Goal: Information Seeking & Learning: Learn about a topic

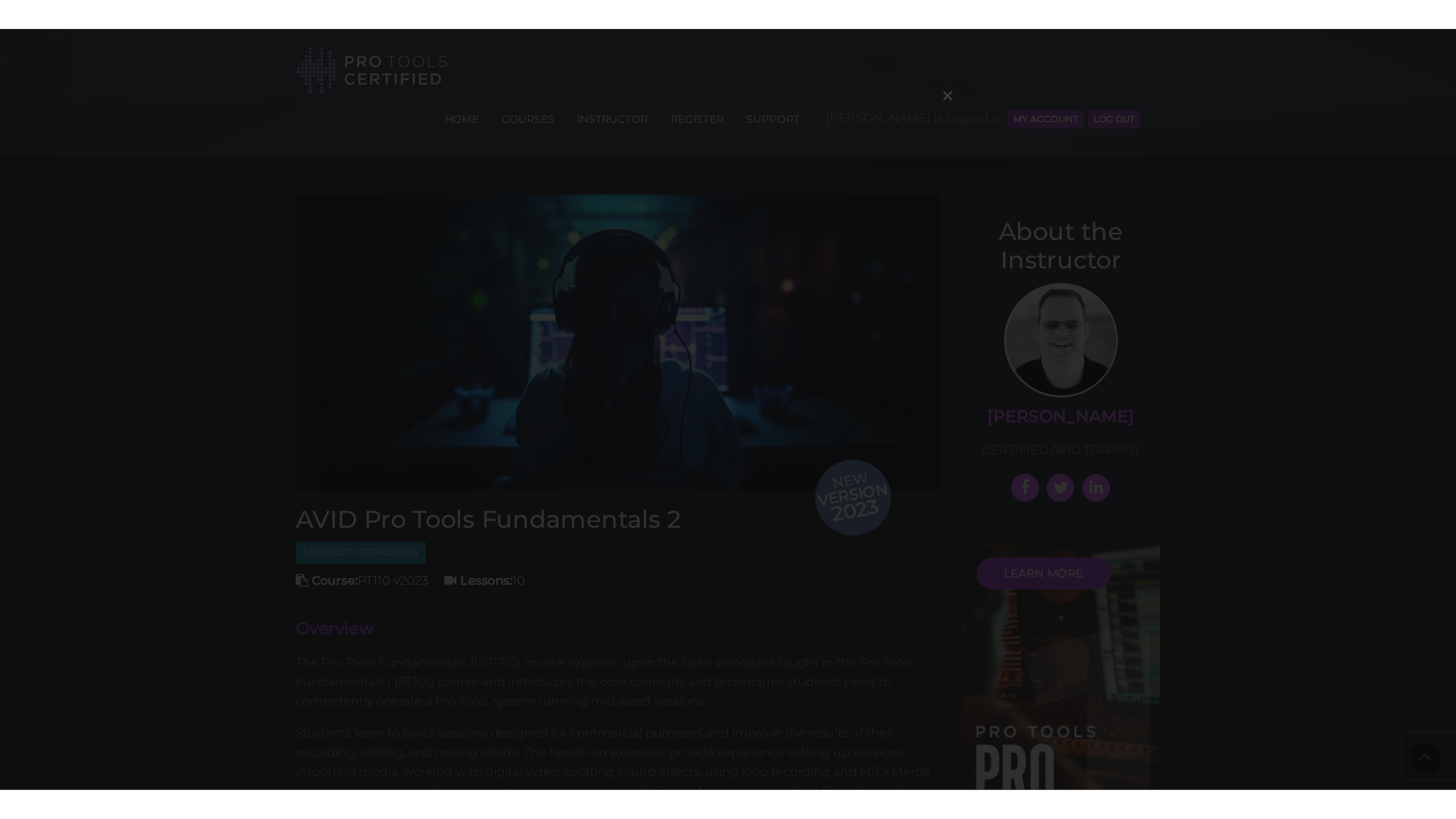
scroll to position [1355, 0]
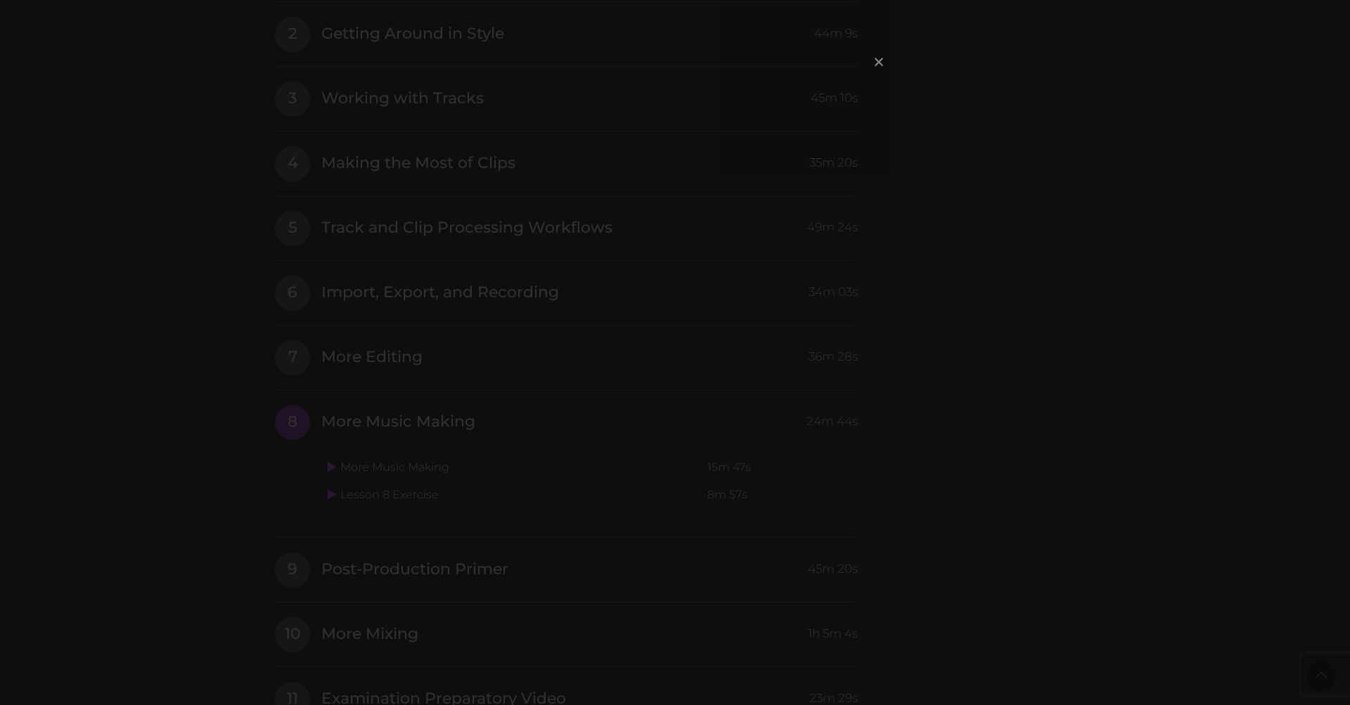
click at [875, 68] on span "×" at bounding box center [879, 61] width 14 height 30
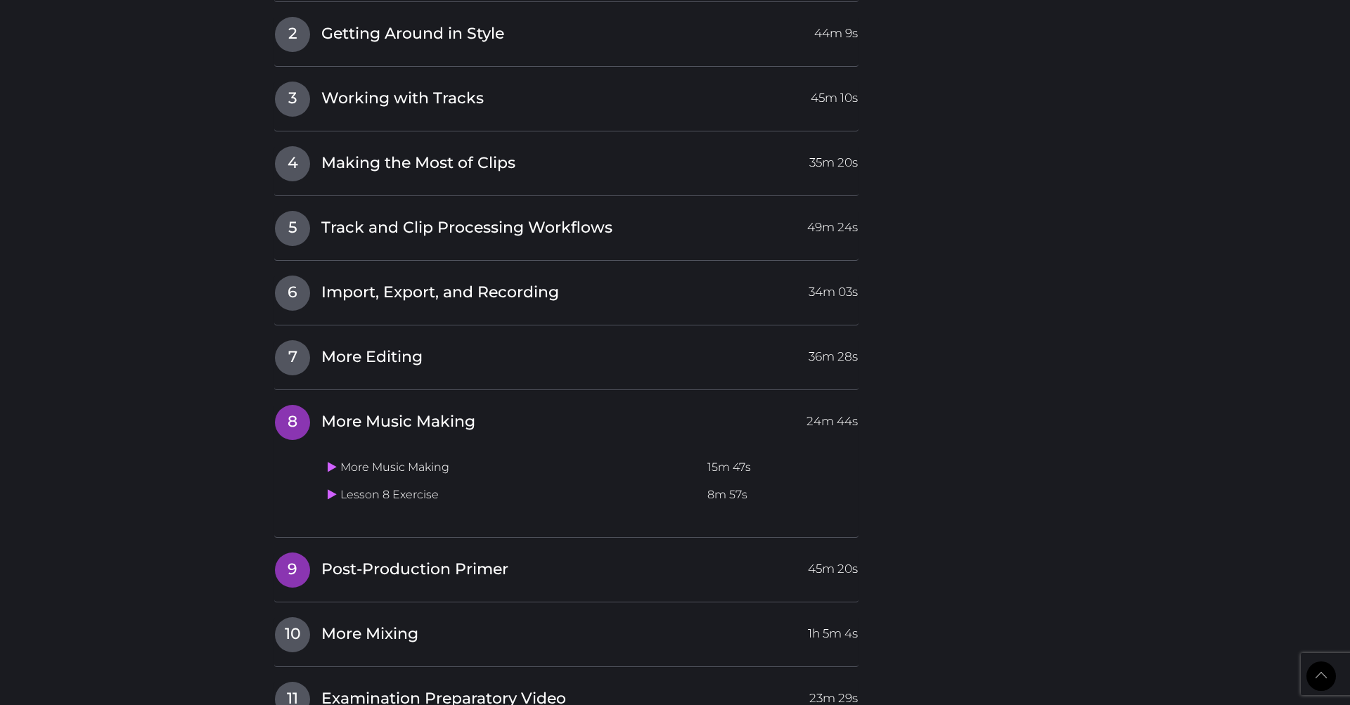
click at [283, 553] on span "9" at bounding box center [292, 570] width 35 height 35
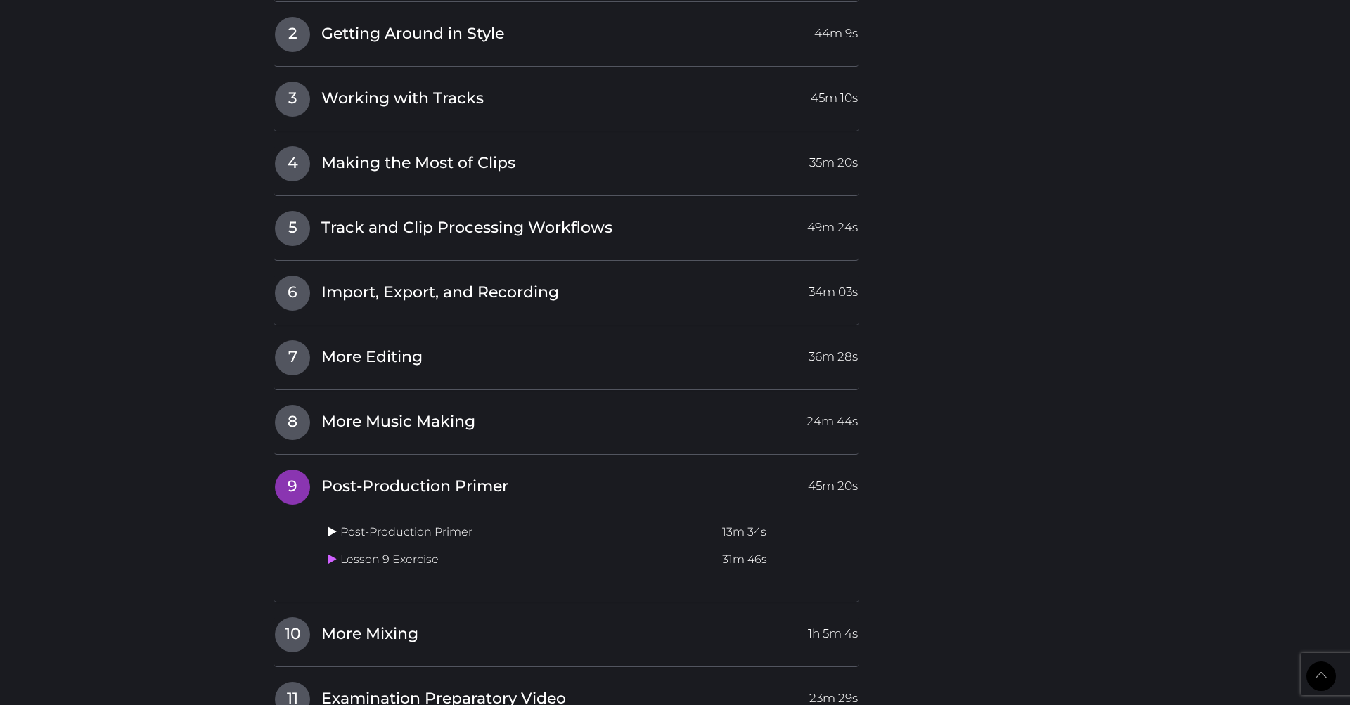
click at [332, 526] on icon at bounding box center [332, 531] width 9 height 11
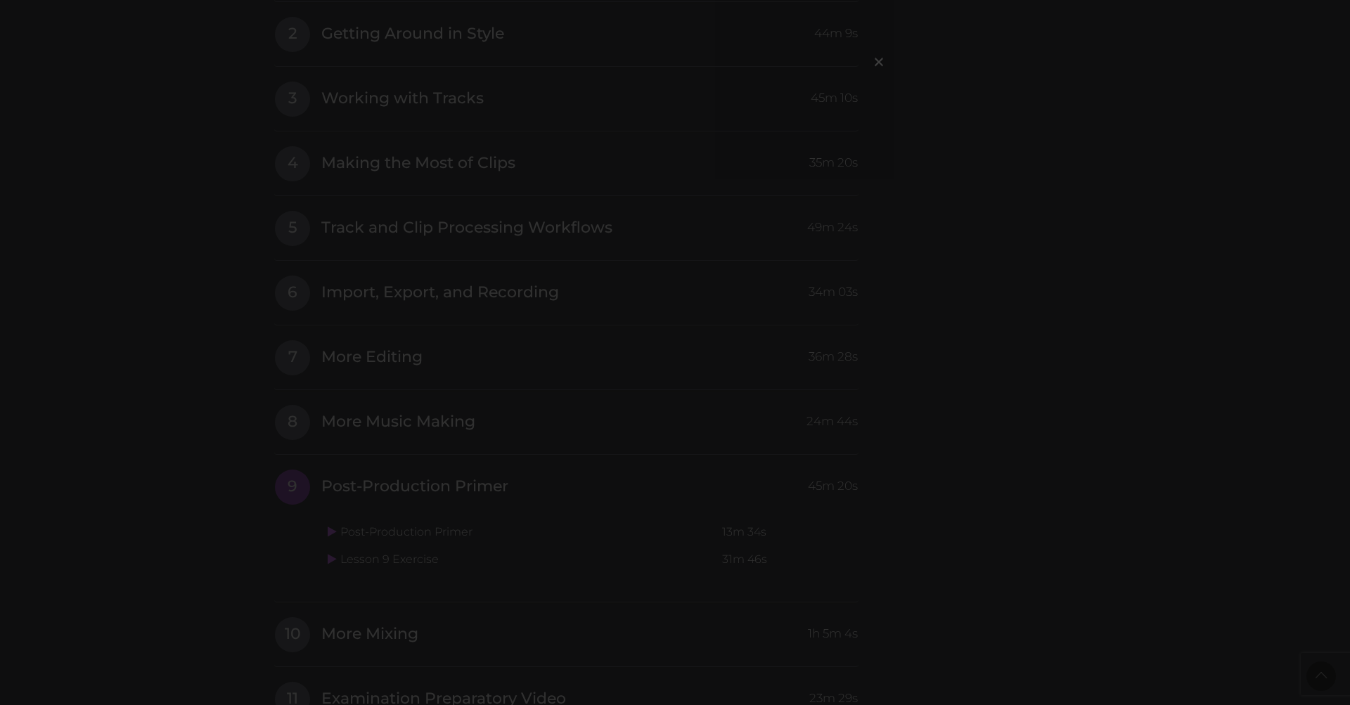
click at [883, 60] on span "×" at bounding box center [879, 61] width 14 height 30
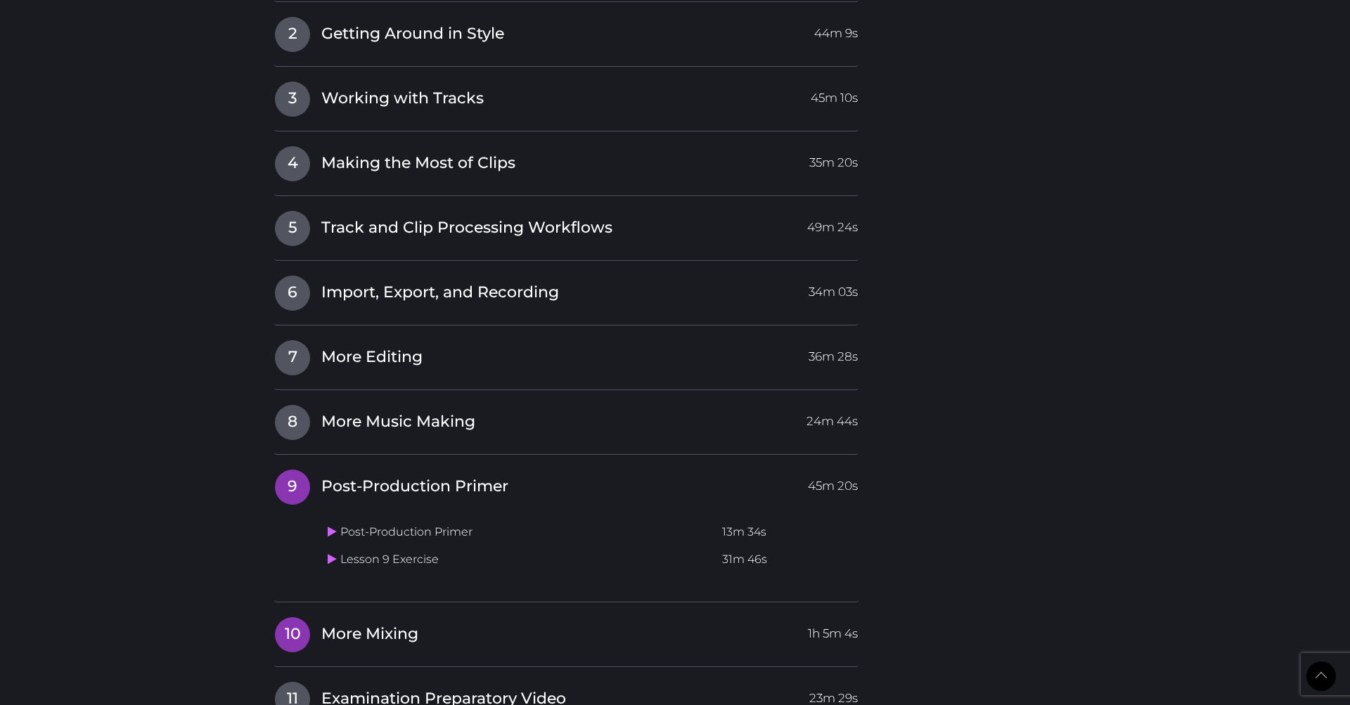
click at [334, 617] on link "10 More Mixing 1h 5m 4s" at bounding box center [566, 632] width 584 height 30
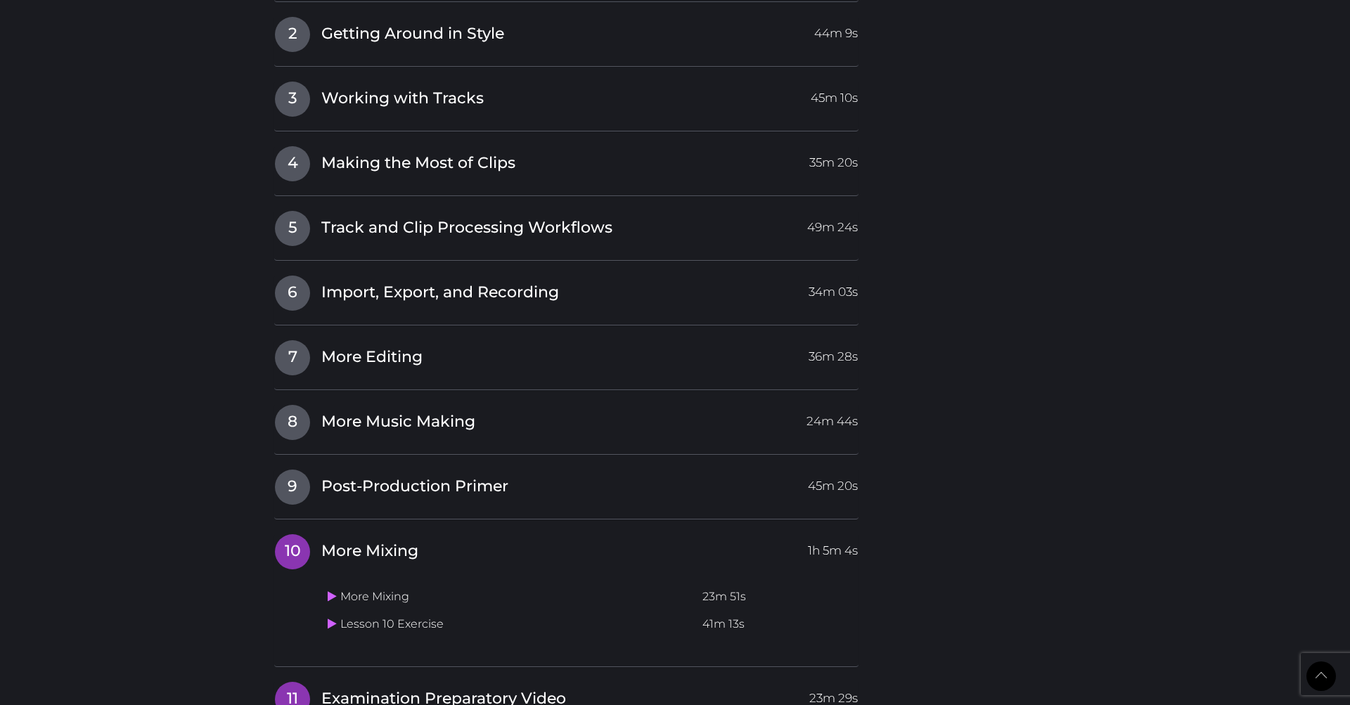
click at [432, 681] on link "11 Examination Preparatory Video 23m 29s" at bounding box center [566, 696] width 584 height 30
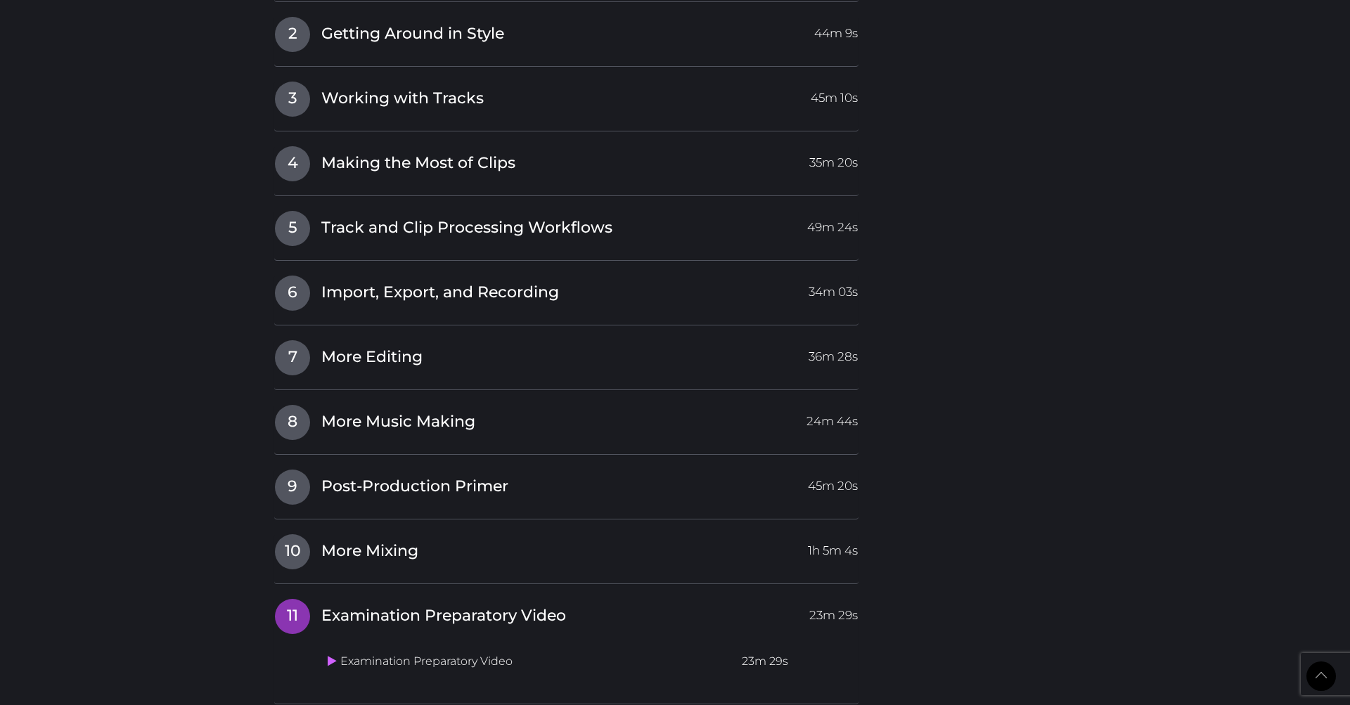
click at [380, 648] on td "Examination Preparatory Video" at bounding box center [529, 661] width 414 height 27
click at [335, 655] on icon at bounding box center [332, 660] width 9 height 11
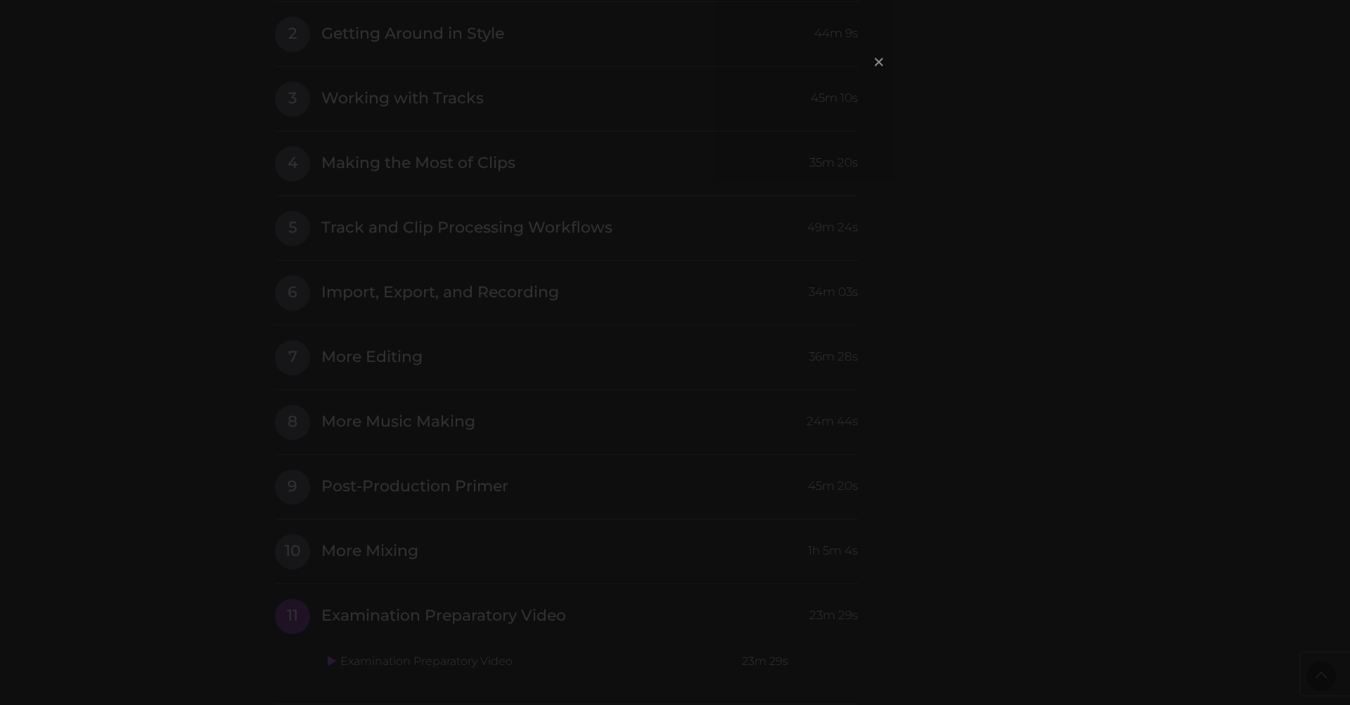
click at [875, 60] on span "×" at bounding box center [879, 61] width 14 height 30
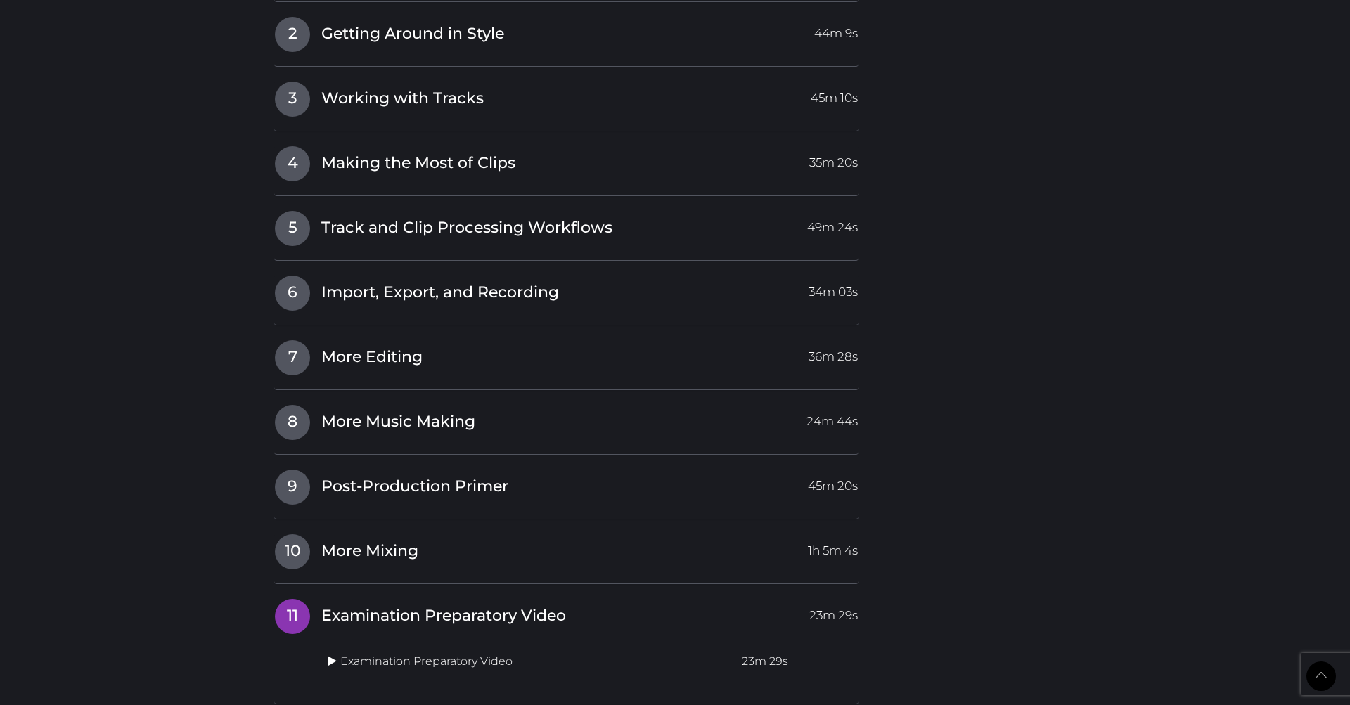
click at [338, 655] on link at bounding box center [334, 661] width 13 height 13
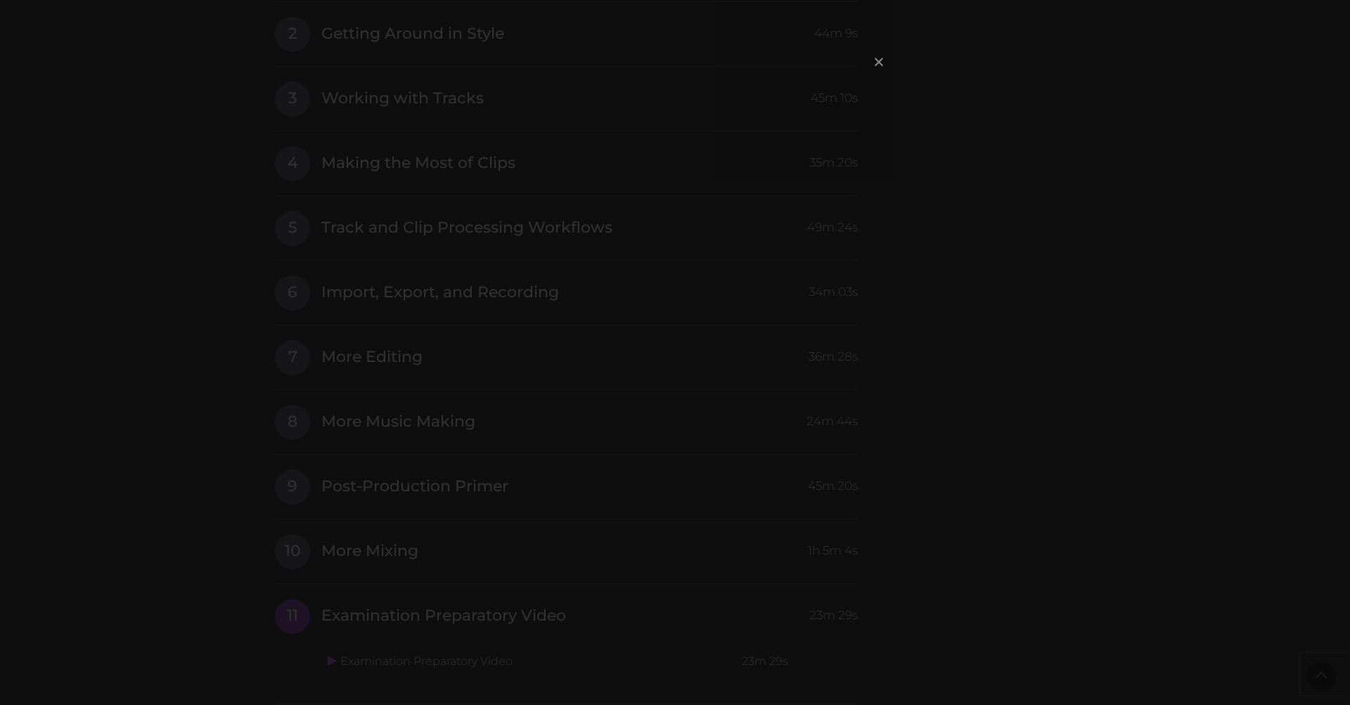
click at [883, 58] on span "×" at bounding box center [879, 61] width 14 height 30
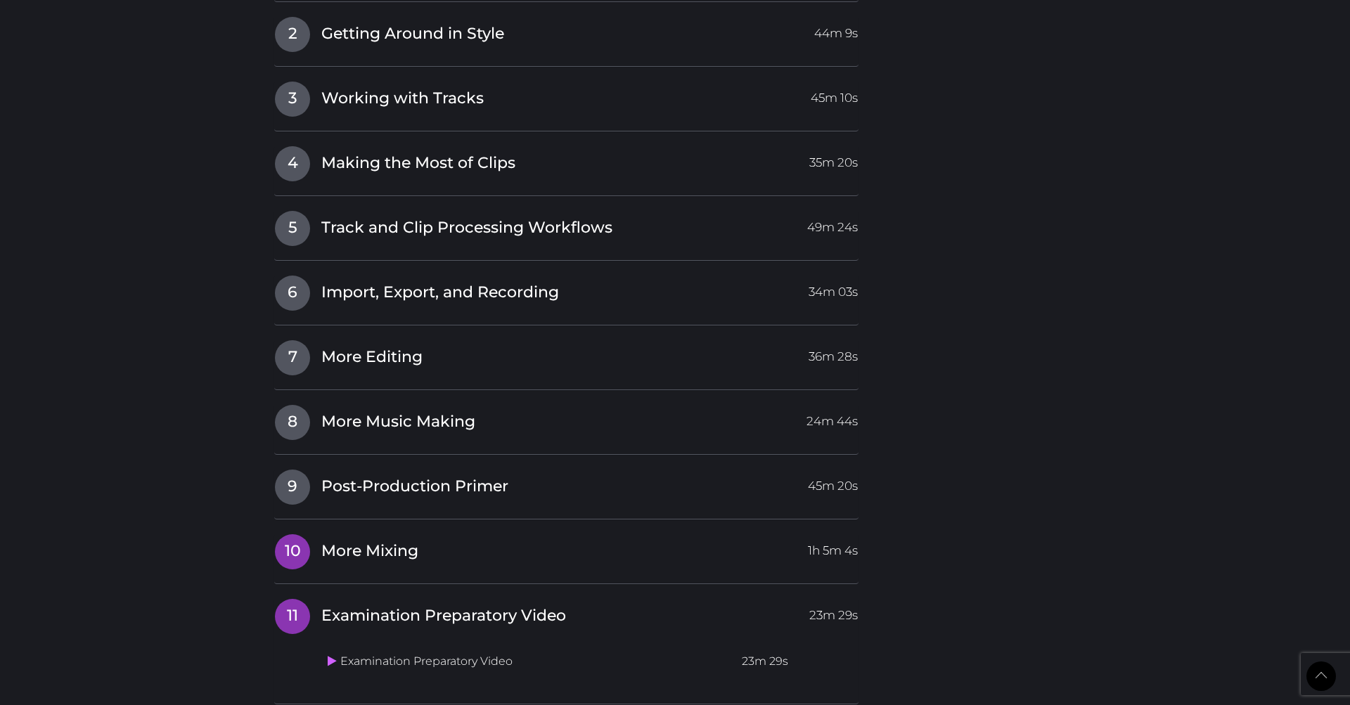
click at [410, 541] on span "More Mixing" at bounding box center [369, 552] width 97 height 22
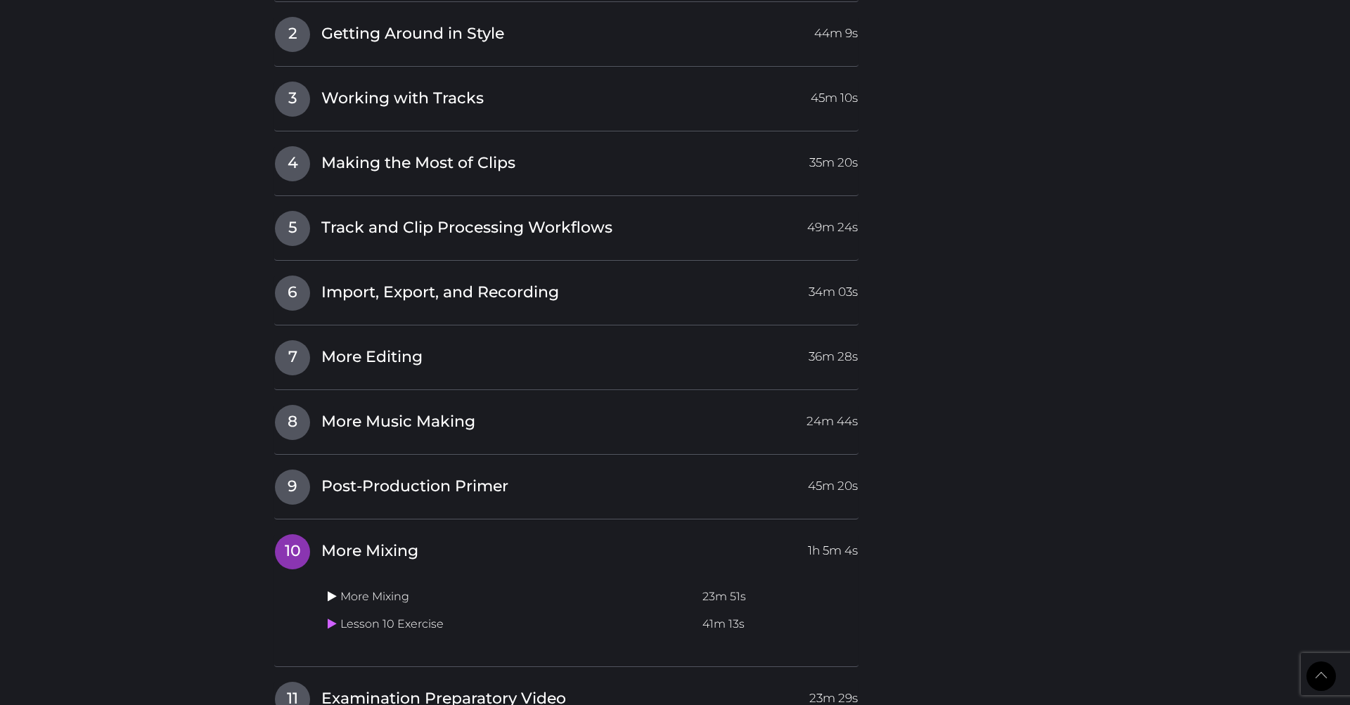
click at [331, 591] on icon at bounding box center [332, 596] width 9 height 11
